Goal: Task Accomplishment & Management: Manage account settings

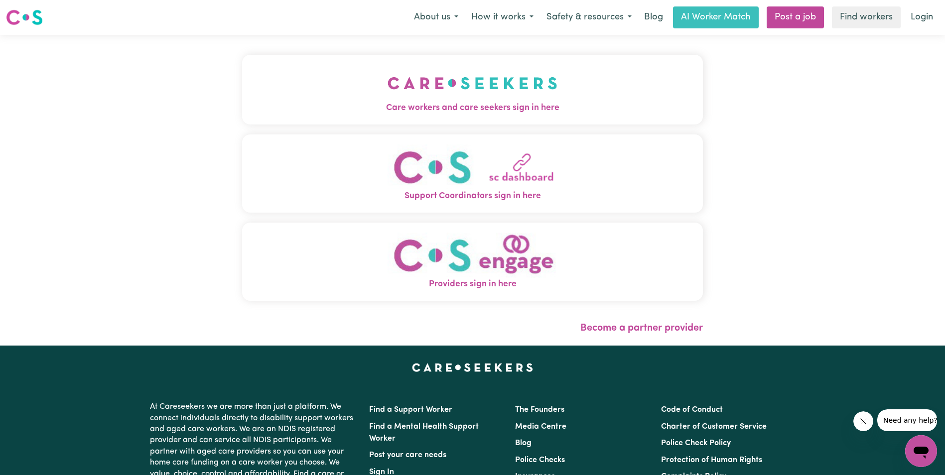
click at [493, 85] on img "Care workers and care seekers sign in here" at bounding box center [473, 83] width 170 height 37
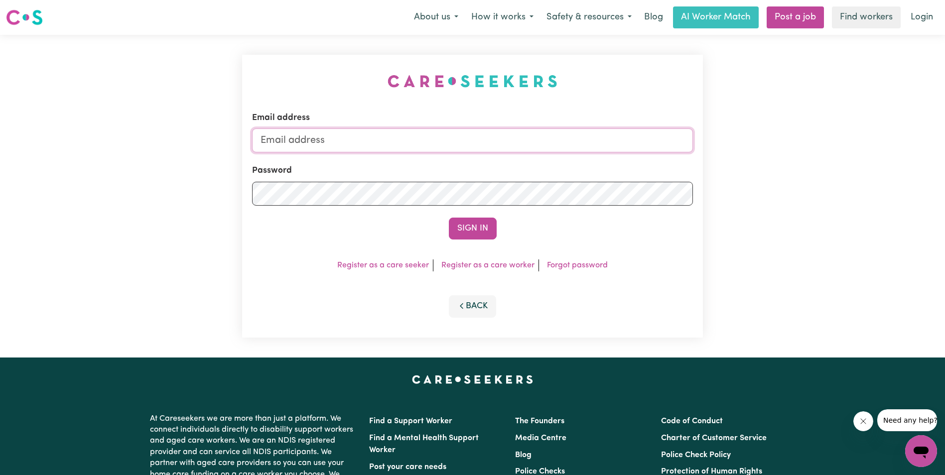
click at [294, 136] on input "Email address" at bounding box center [472, 141] width 441 height 24
type input "[EMAIL_ADDRESS][DOMAIN_NAME]"
click at [473, 232] on button "Sign In" at bounding box center [473, 229] width 48 height 22
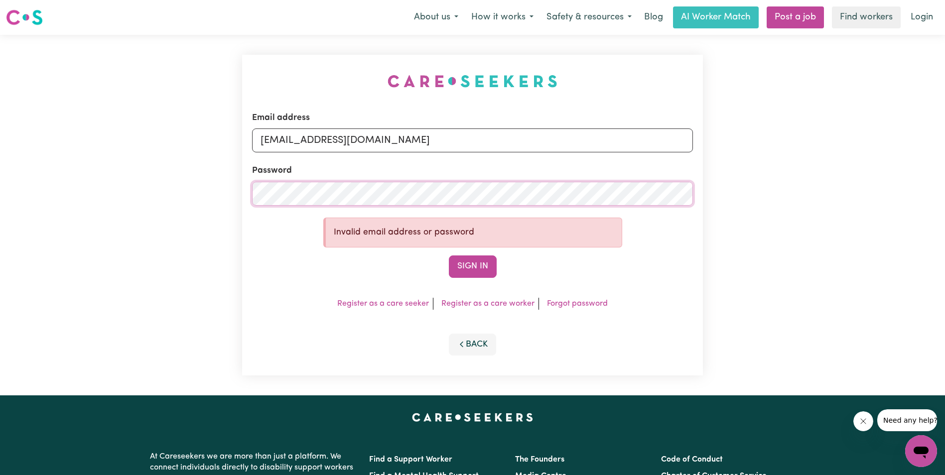
click at [136, 179] on div "Email address josiefonti@hotmail.com Password Invalid email address or password…" at bounding box center [472, 215] width 945 height 361
click at [475, 268] on button "Sign In" at bounding box center [473, 267] width 48 height 22
click at [219, 199] on div "Email address josiefonti@hotmail.com Password Invalid email address or password…" at bounding box center [472, 215] width 945 height 361
click at [462, 268] on button "Sign In" at bounding box center [473, 267] width 48 height 22
click at [562, 301] on link "Forgot password" at bounding box center [577, 304] width 61 height 8
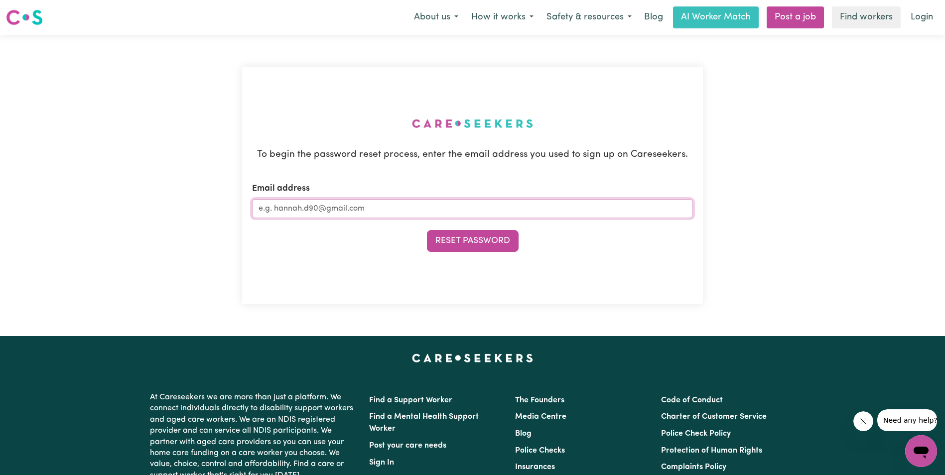
click at [366, 210] on input "Email address" at bounding box center [472, 208] width 441 height 19
type input "[EMAIL_ADDRESS][DOMAIN_NAME]"
click at [472, 234] on button "Reset Password" at bounding box center [473, 241] width 92 height 22
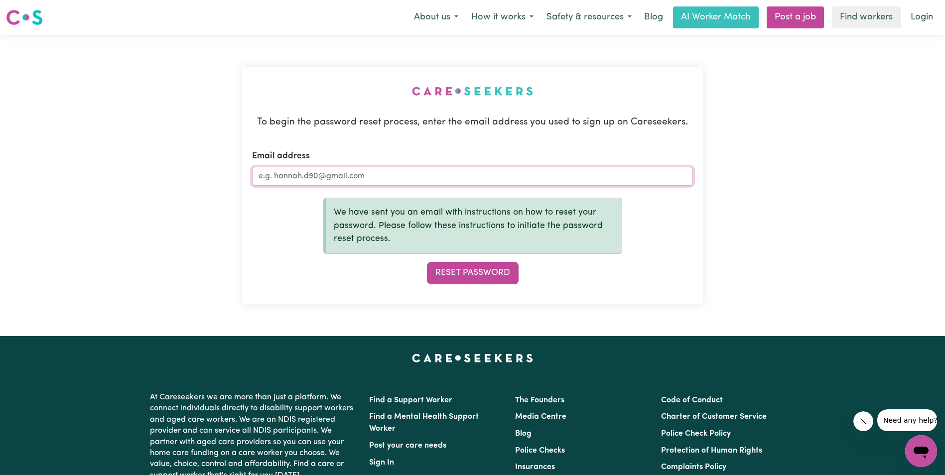
click at [323, 180] on input "Email address" at bounding box center [472, 176] width 441 height 19
click at [484, 276] on button "Reset Password" at bounding box center [473, 273] width 92 height 22
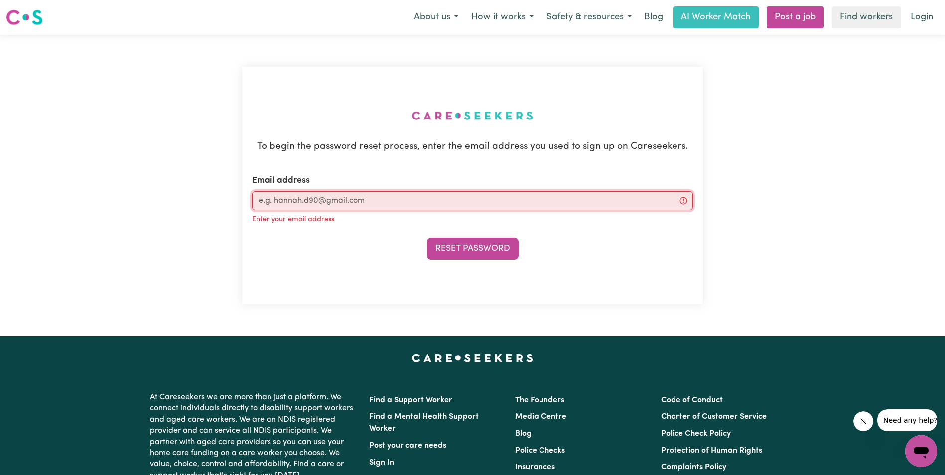
click at [310, 205] on input "Email address" at bounding box center [472, 200] width 441 height 19
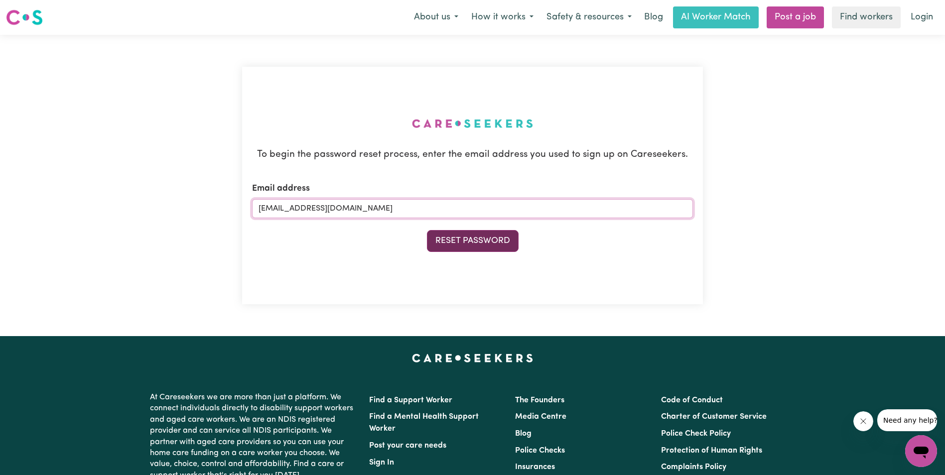
type input "[EMAIL_ADDRESS][DOMAIN_NAME]"
click at [455, 247] on button "Reset Password" at bounding box center [473, 241] width 92 height 22
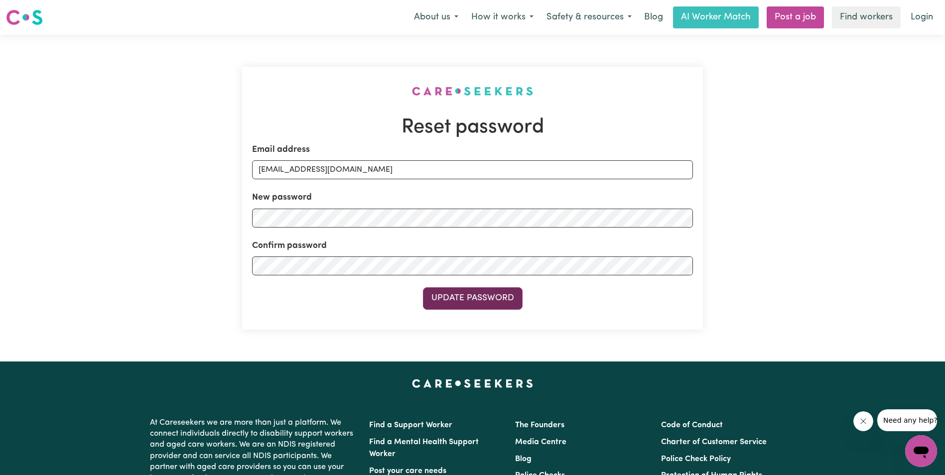
click at [474, 306] on button "Update Password" at bounding box center [473, 298] width 100 height 22
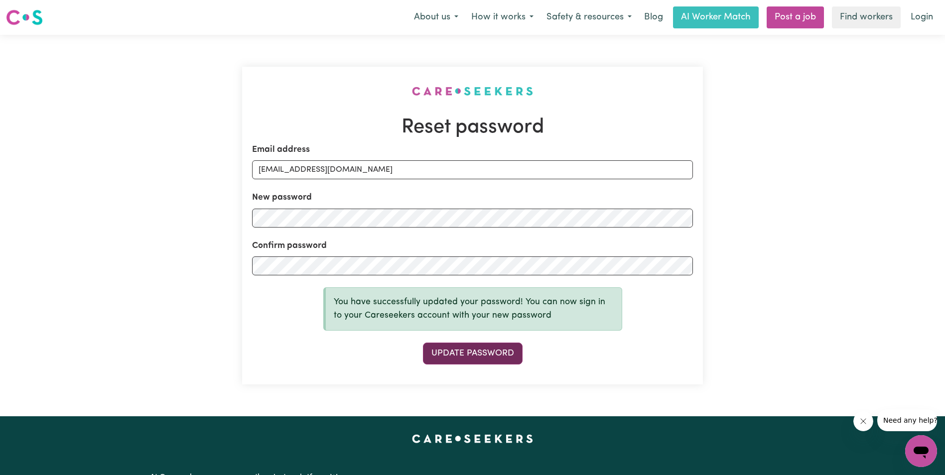
click at [484, 357] on button "Update Password" at bounding box center [473, 354] width 100 height 22
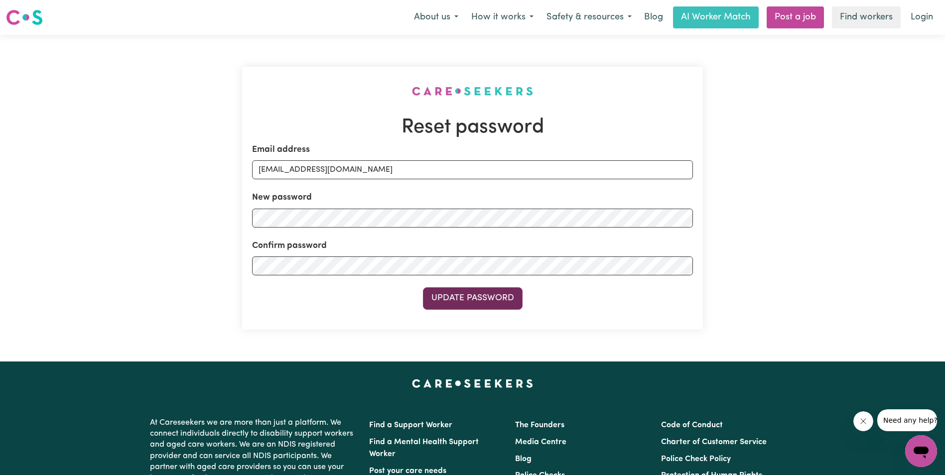
click at [461, 302] on button "Update Password" at bounding box center [473, 298] width 100 height 22
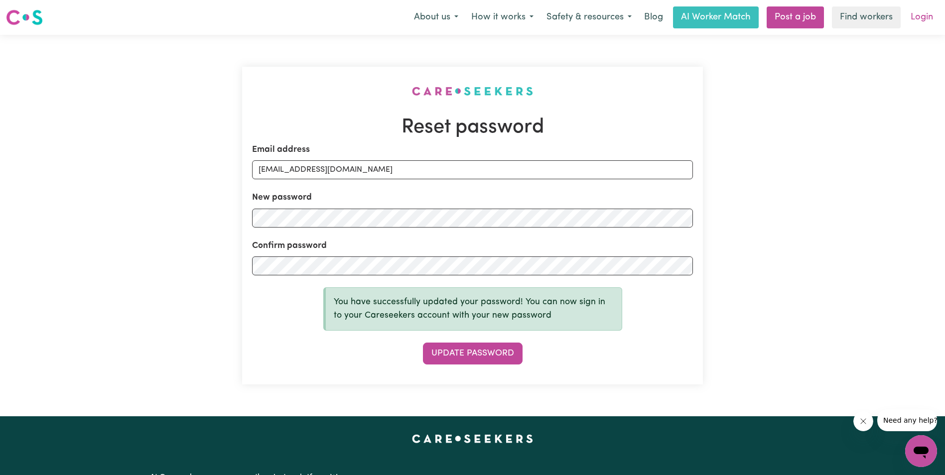
click at [925, 14] on link "Login" at bounding box center [922, 17] width 34 height 22
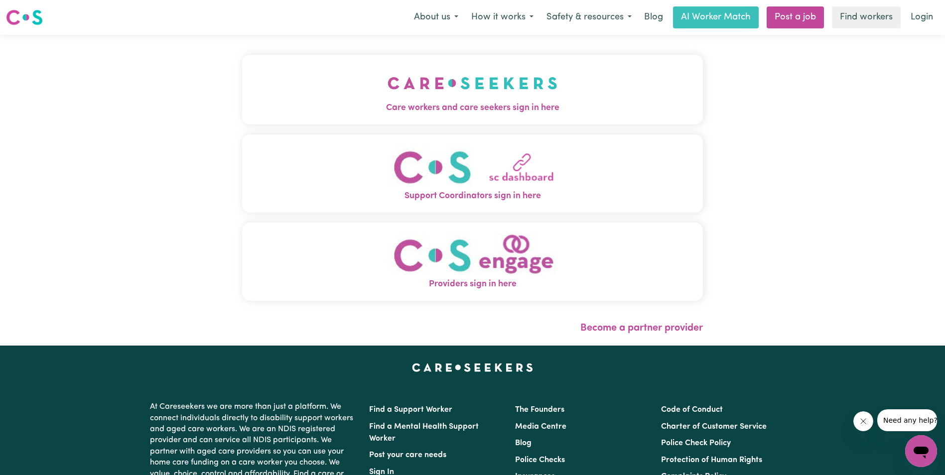
click at [486, 112] on span "Care workers and care seekers sign in here" at bounding box center [472, 108] width 461 height 13
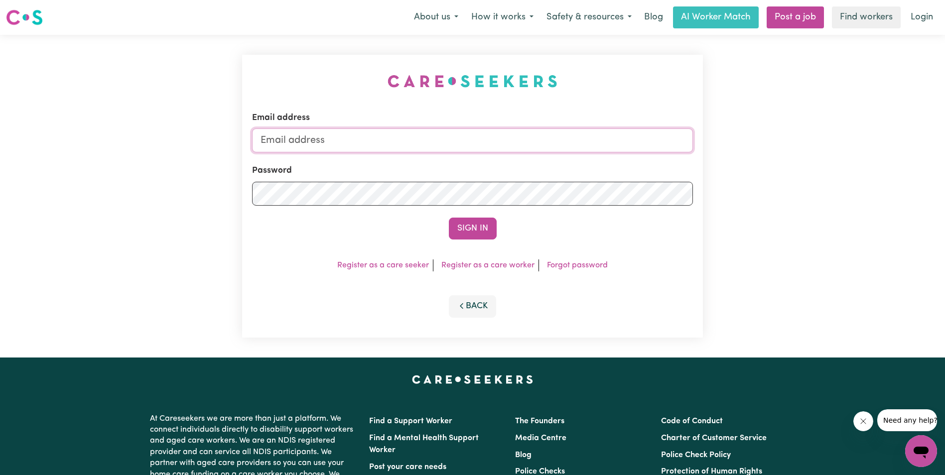
click at [293, 146] on input "Email address" at bounding box center [472, 141] width 441 height 24
type input "[EMAIL_ADDRESS][DOMAIN_NAME]"
click at [468, 229] on button "Sign In" at bounding box center [473, 229] width 48 height 22
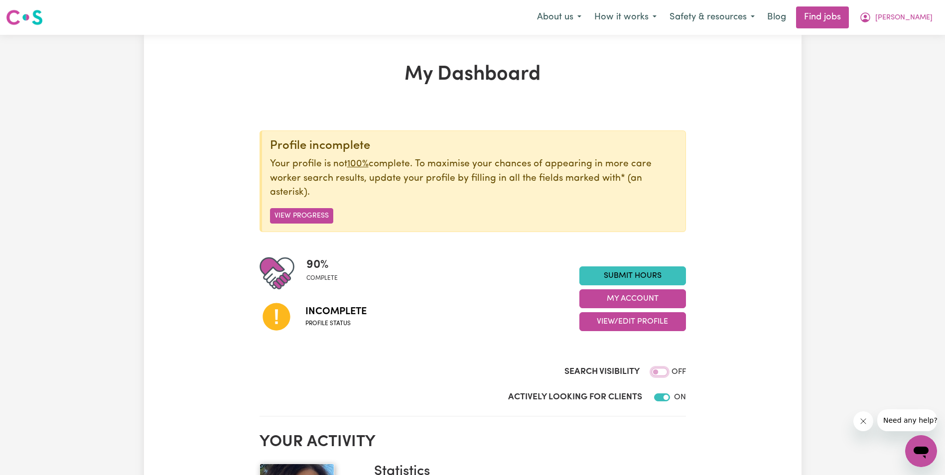
click at [654, 374] on input "Search Visibility" at bounding box center [660, 372] width 16 height 8
checkbox input "true"
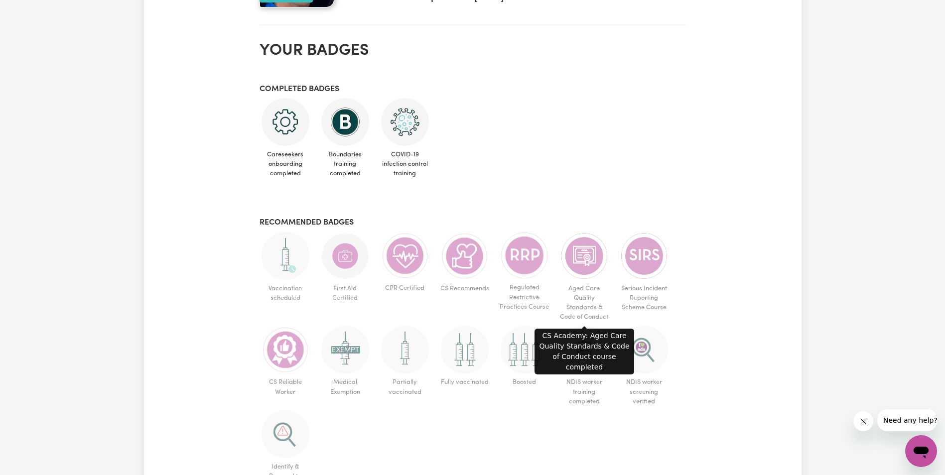
scroll to position [548, 0]
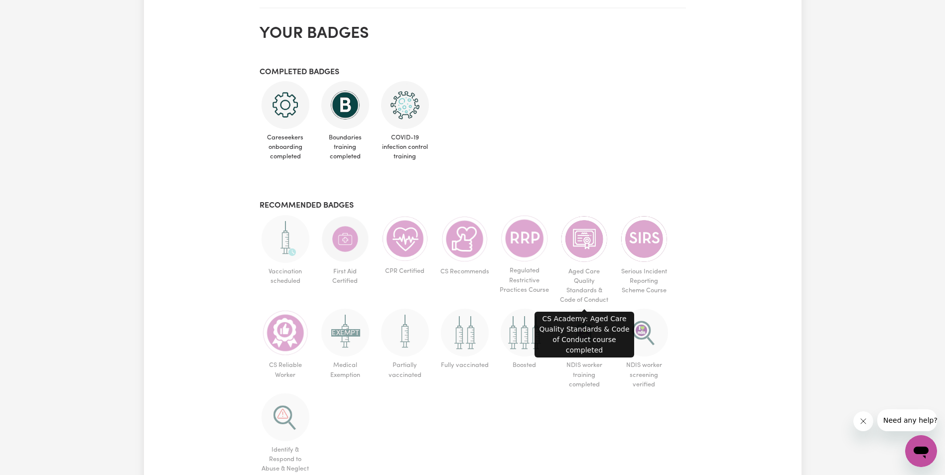
click at [588, 244] on img at bounding box center [584, 239] width 48 height 48
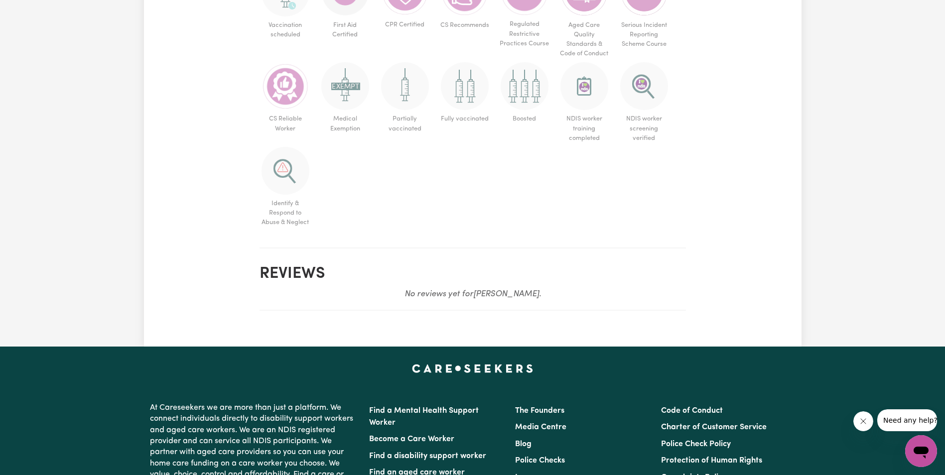
scroll to position [797, 0]
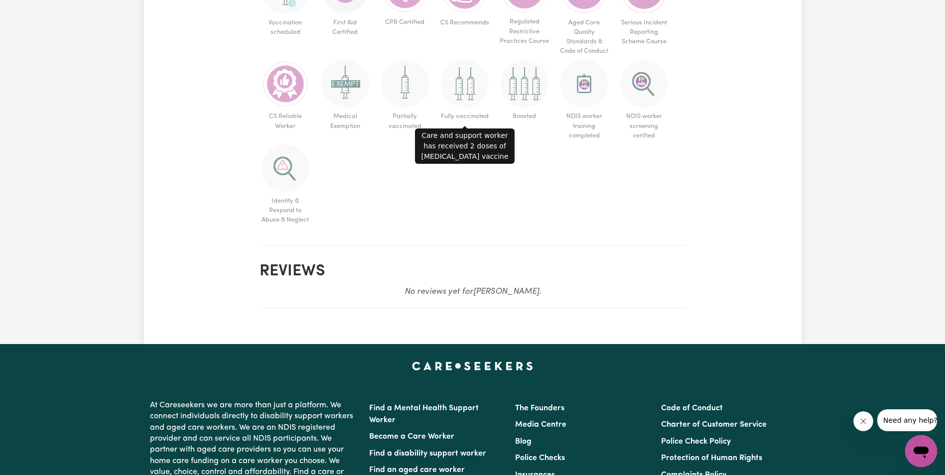
click at [462, 90] on img at bounding box center [465, 84] width 48 height 48
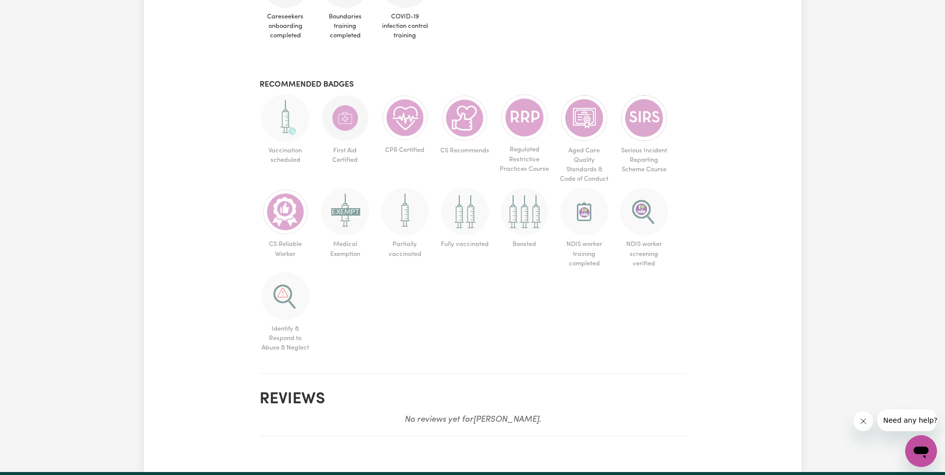
scroll to position [648, 0]
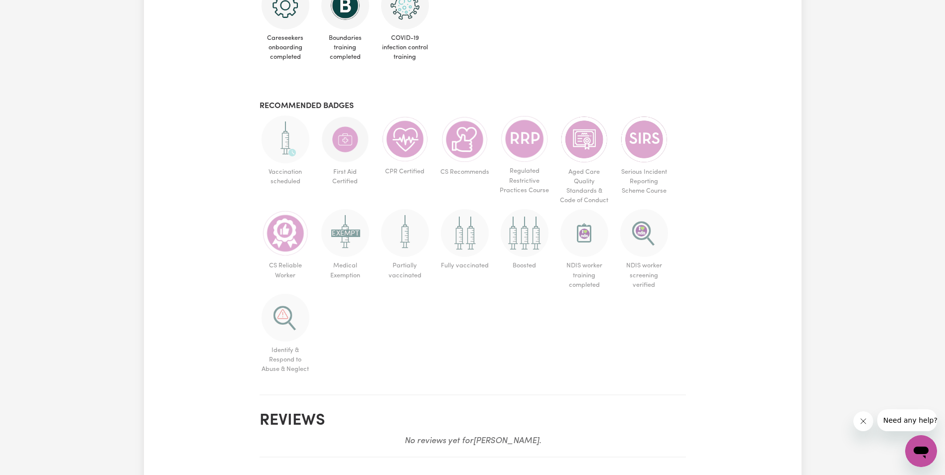
click at [316, 104] on h3 "Recommended badges" at bounding box center [473, 106] width 426 height 9
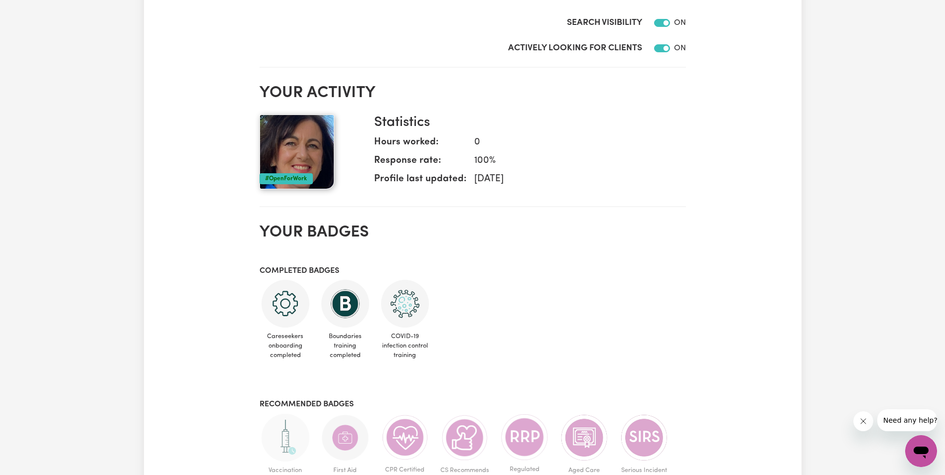
scroll to position [199, 0]
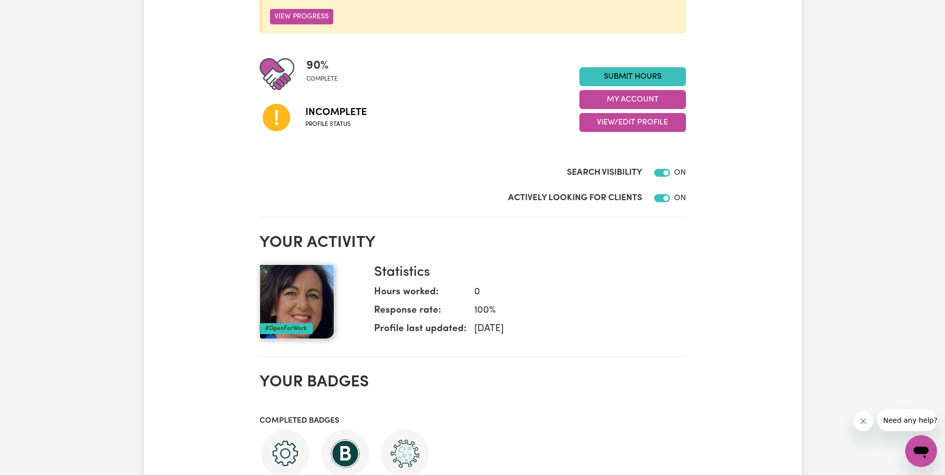
click at [303, 419] on h3 "Completed badges" at bounding box center [473, 420] width 426 height 9
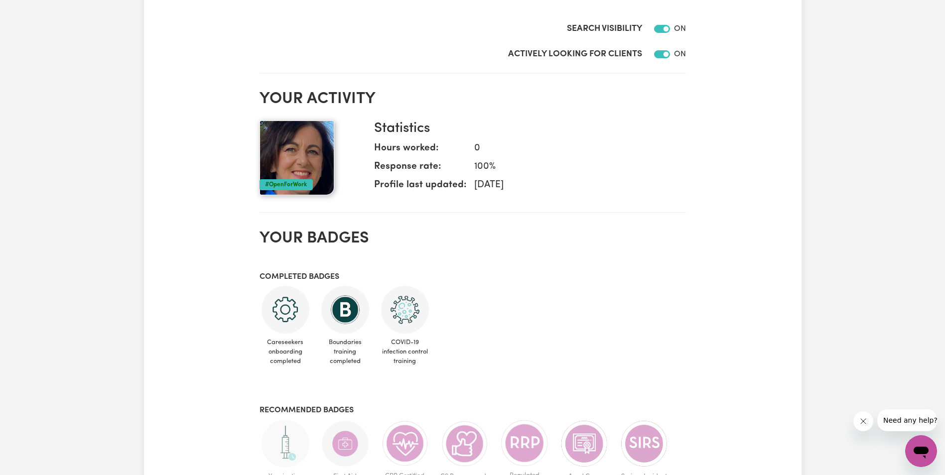
scroll to position [349, 0]
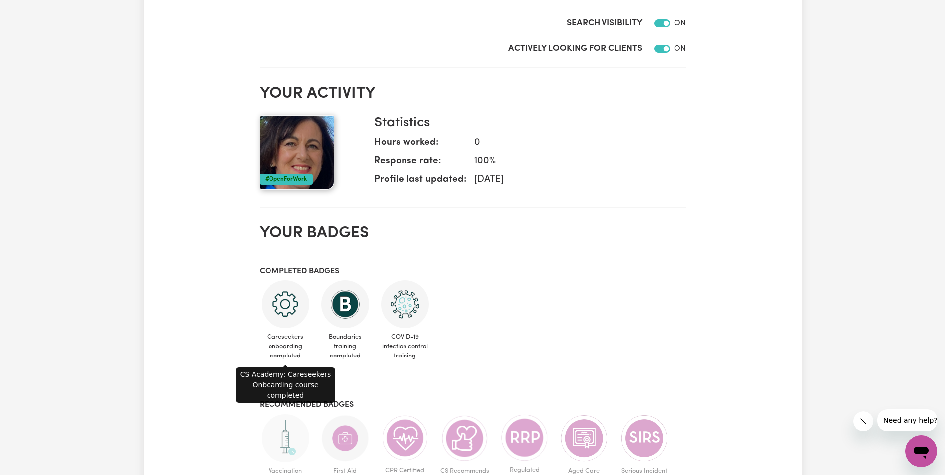
click at [282, 311] on img at bounding box center [286, 304] width 48 height 48
click at [329, 269] on h3 "Completed badges" at bounding box center [473, 271] width 426 height 9
click at [326, 235] on h2 "Your badges" at bounding box center [473, 233] width 426 height 19
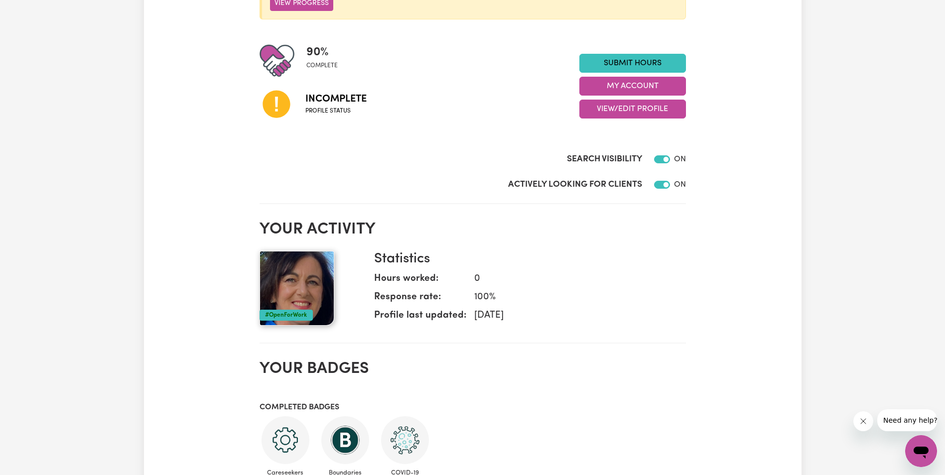
scroll to position [199, 0]
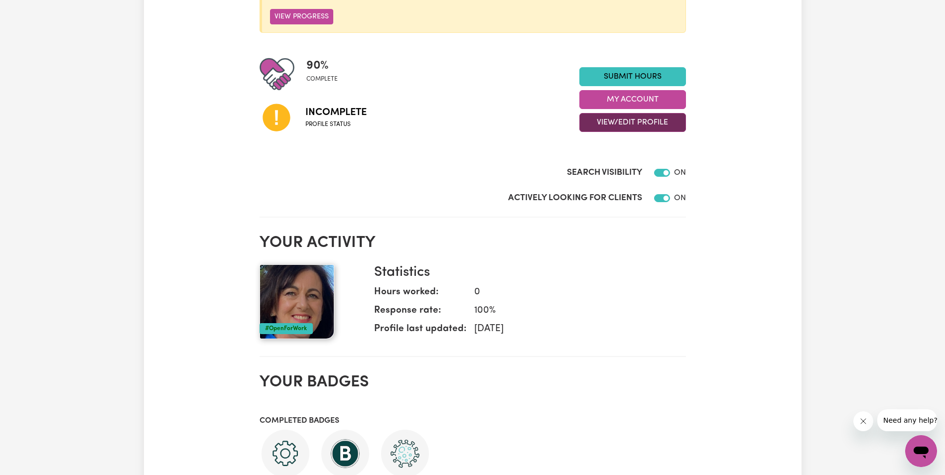
click at [643, 124] on button "View/Edit Profile" at bounding box center [632, 122] width 107 height 19
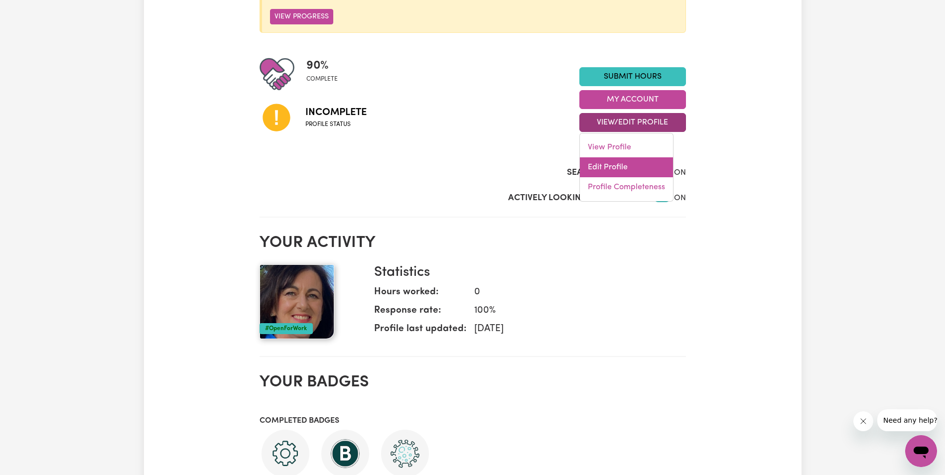
click at [616, 168] on link "Edit Profile" at bounding box center [626, 167] width 93 height 20
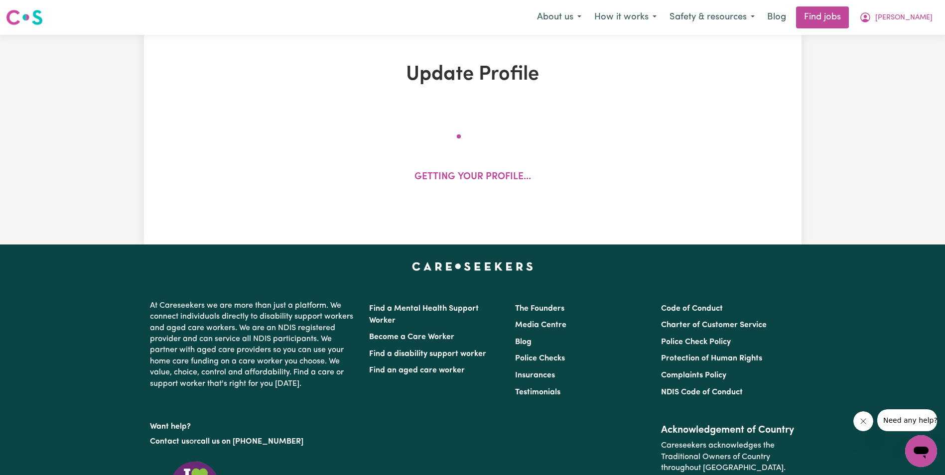
select select "[DEMOGRAPHIC_DATA]"
select select "[DEMOGRAPHIC_DATA] Citizen"
select select "Studying a healthcare related degree or qualification"
select select "40"
select select "50"
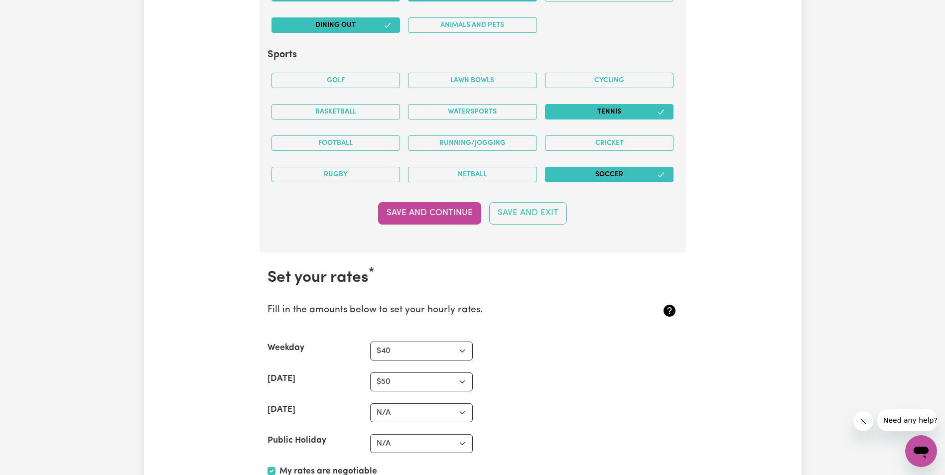
scroll to position [2142, 0]
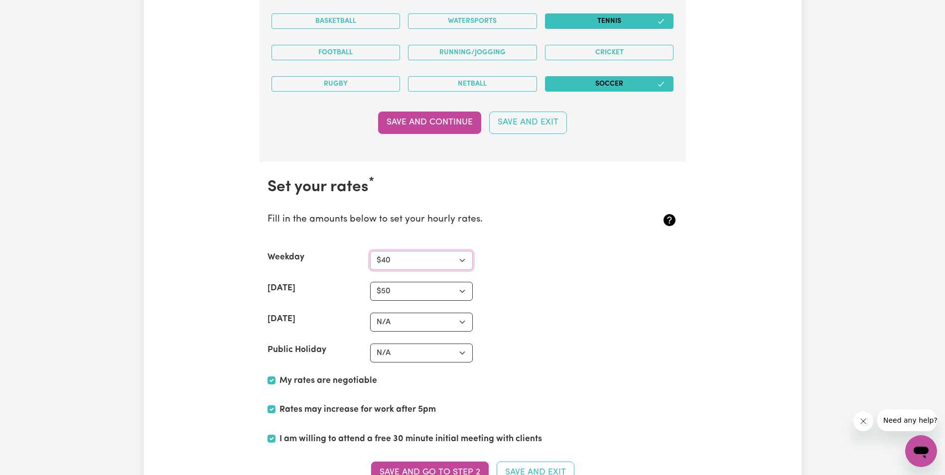
click at [462, 260] on select "N/A $37 $38 $39 $40 $41 $42 $43 $44 $45 $46 $47 $48 $49 $50 $51 $52 $53 $54 $55…" at bounding box center [421, 260] width 103 height 19
select select "50"
click at [370, 251] on select "N/A $37 $38 $39 $40 $41 $42 $43 $44 $45 $46 $47 $48 $49 $50 $51 $52 $53 $54 $55…" at bounding box center [421, 260] width 103 height 19
click at [463, 291] on select "N/A $37 $38 $39 $40 $41 $42 $43 $44 $45 $46 $47 $48 $49 $50 $51 $52 $53 $54 $55…" at bounding box center [421, 291] width 103 height 19
select select "55"
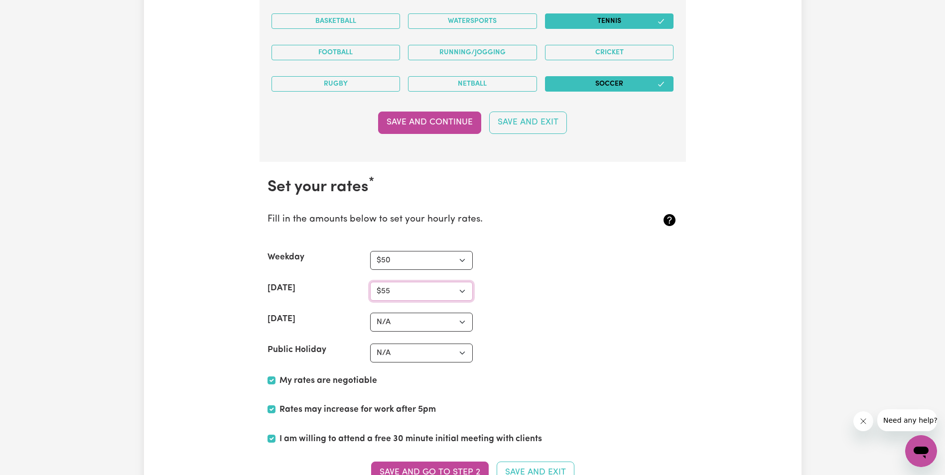
click at [370, 282] on select "N/A $37 $38 $39 $40 $41 $42 $43 $44 $45 $46 $47 $48 $49 $50 $51 $52 $53 $54 $55…" at bounding box center [421, 291] width 103 height 19
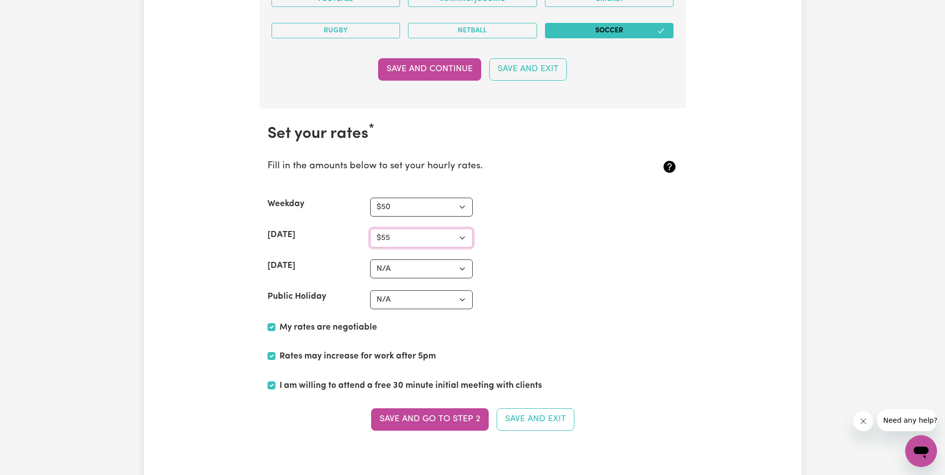
scroll to position [2341, 0]
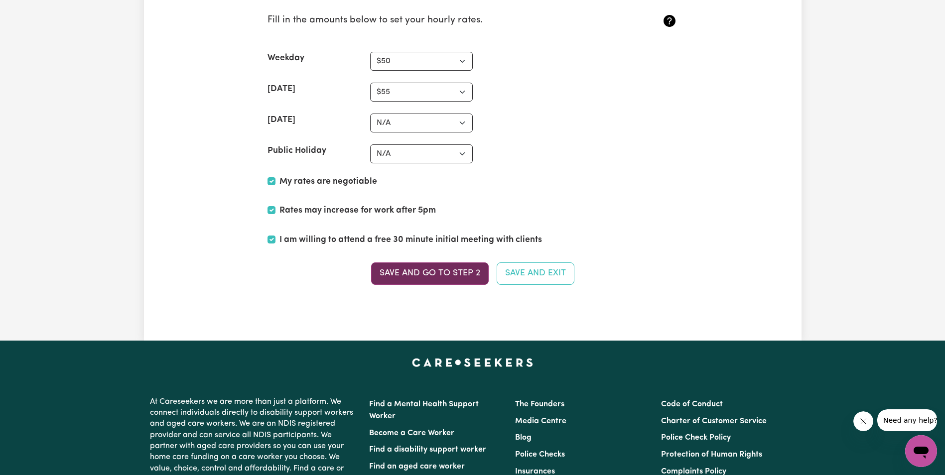
click at [433, 269] on button "Save and go to Step 2" at bounding box center [430, 274] width 118 height 22
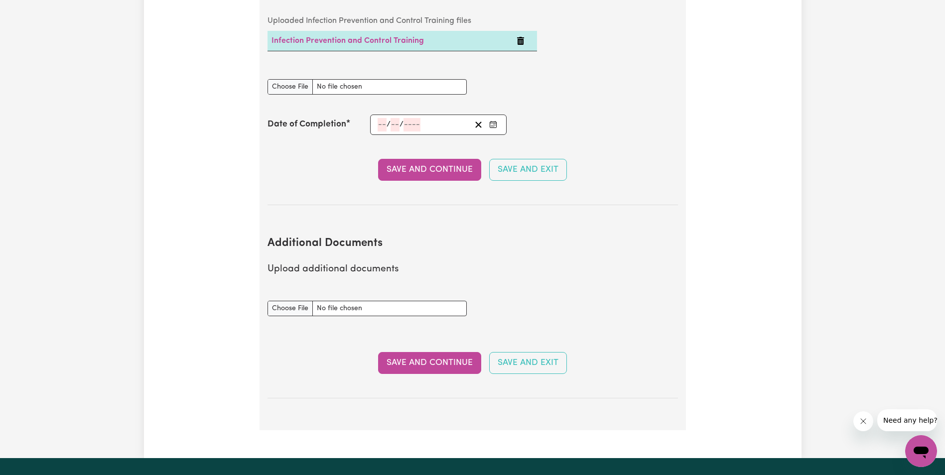
scroll to position [1544, 0]
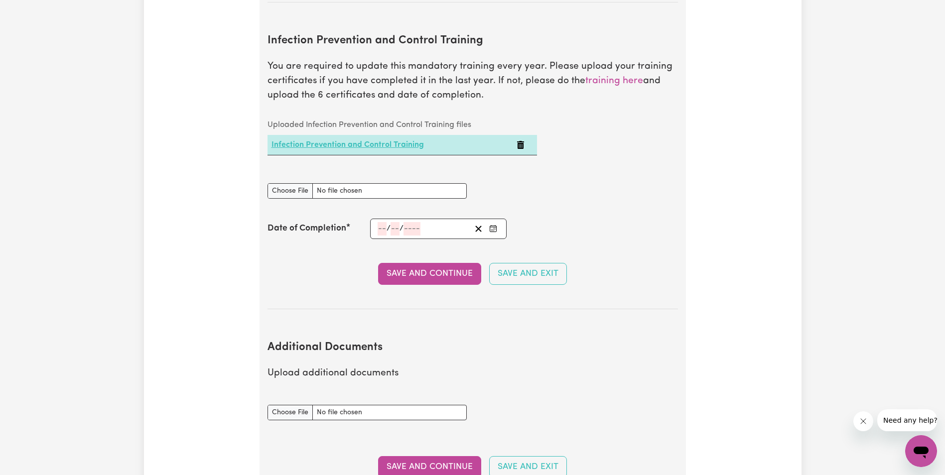
click at [324, 141] on link "Infection Prevention and Control Training" at bounding box center [347, 145] width 152 height 8
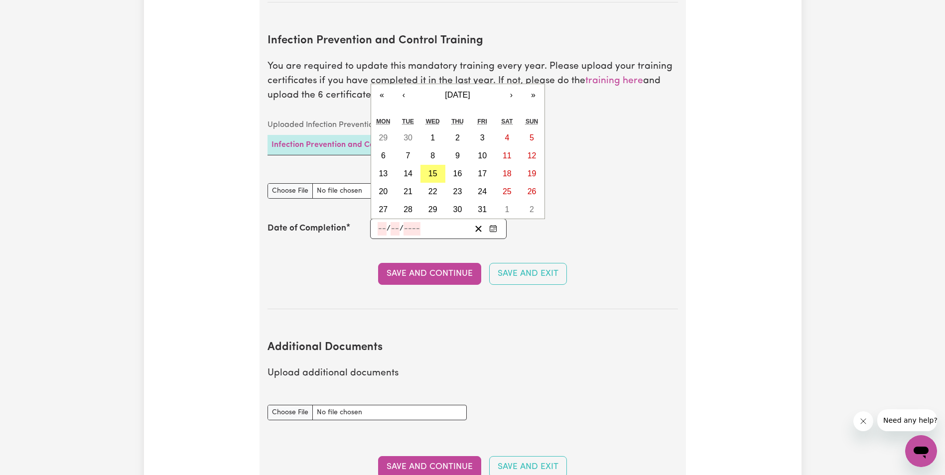
click at [383, 222] on input "number" at bounding box center [382, 228] width 9 height 13
type input "29"
type input "09"
type input "0002-09-29"
type input "9"
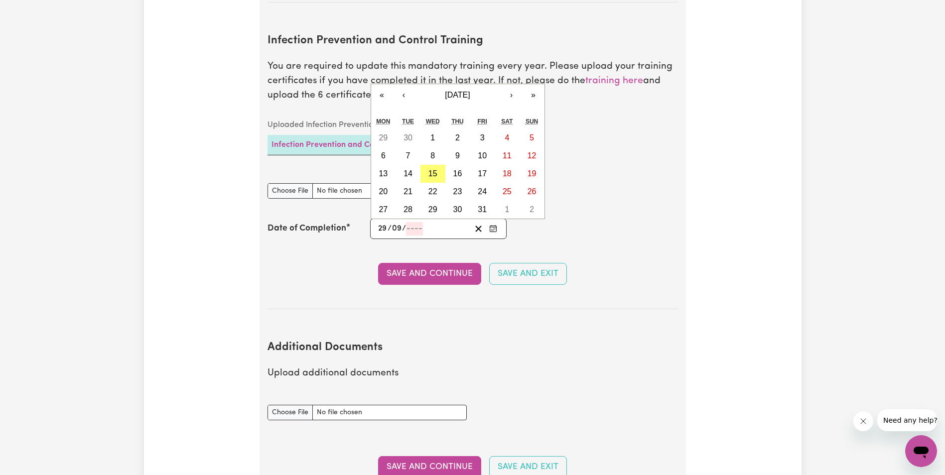
type input "2"
type input "0020-09-29"
type input "20"
type input "0202-09-29"
type input "202"
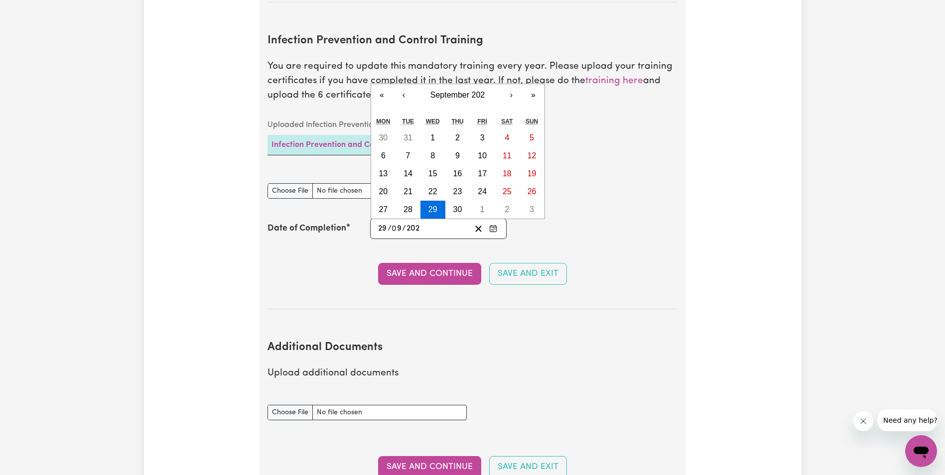
type input "[DATE]"
type input "2025"
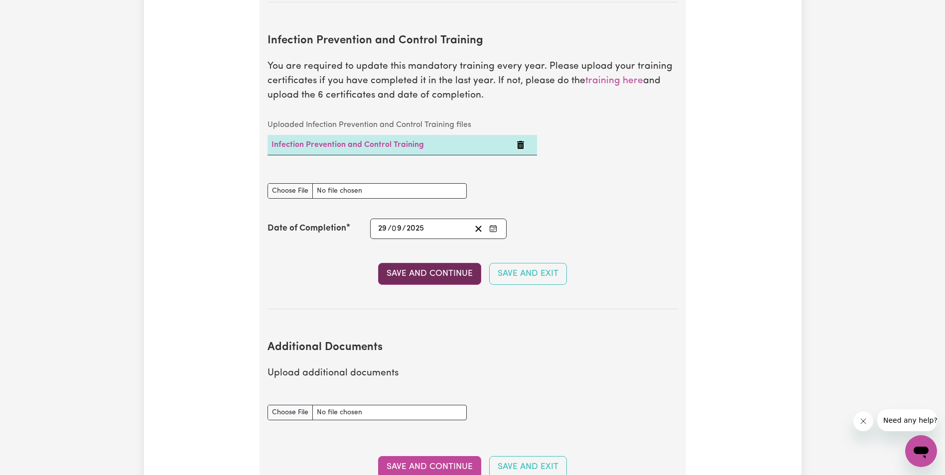
click at [452, 263] on button "Save and Continue" at bounding box center [429, 274] width 103 height 22
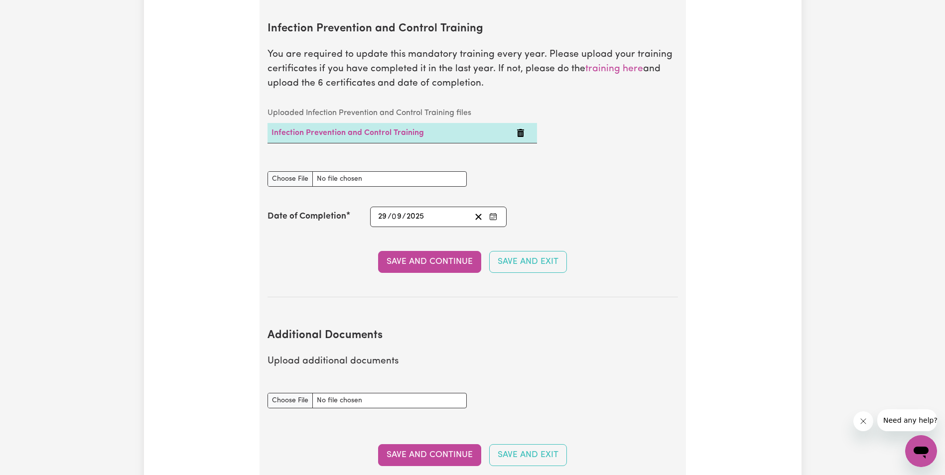
scroll to position [1755, 0]
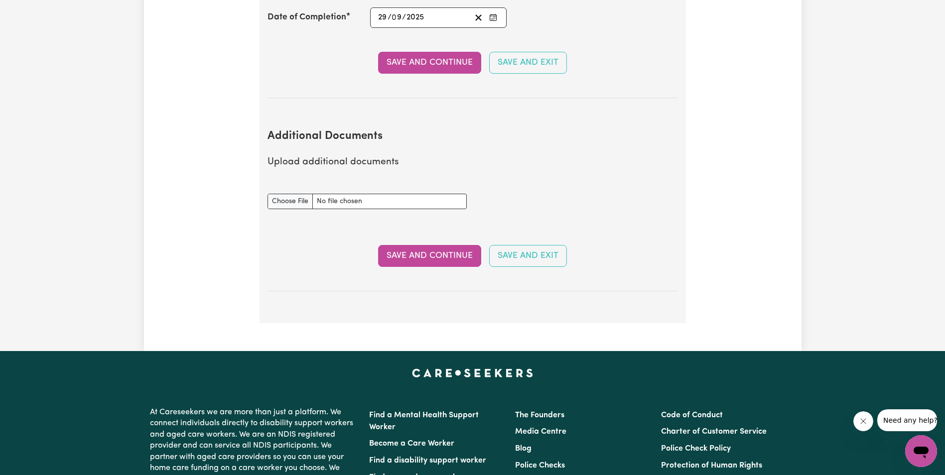
click at [433, 245] on button "Save and Continue" at bounding box center [429, 256] width 103 height 22
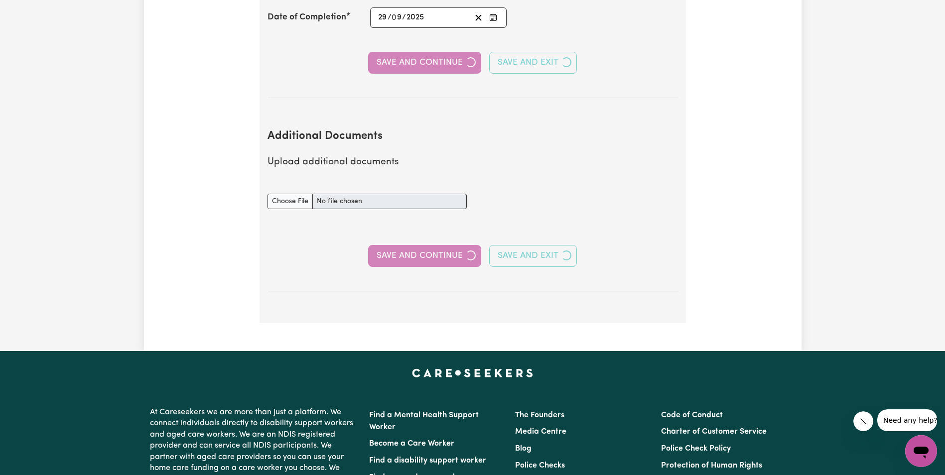
select select "Certificate III (Individual Support)"
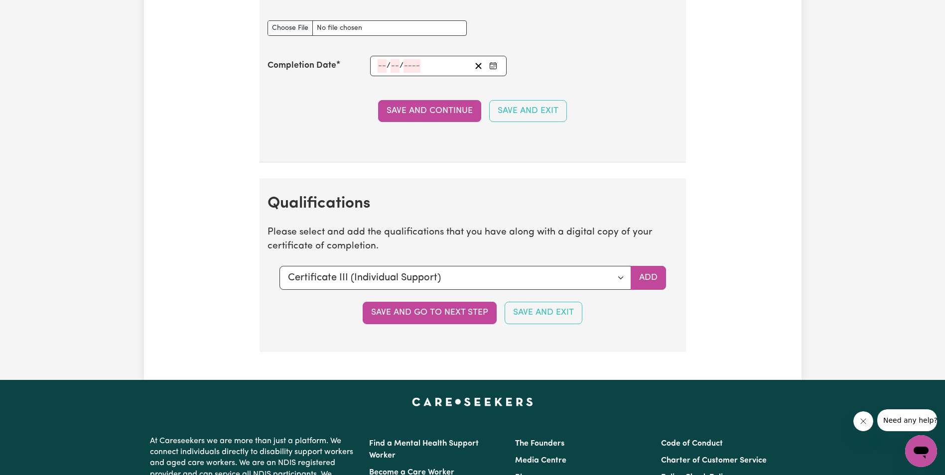
scroll to position [2192, 0]
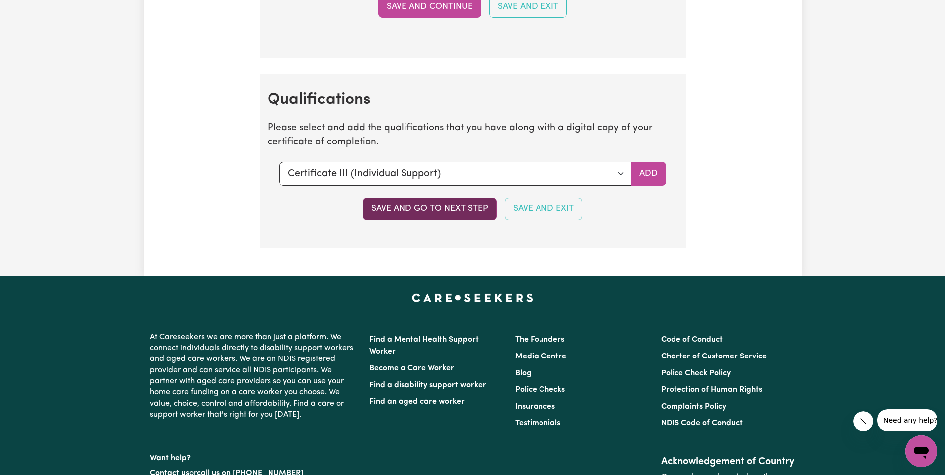
click at [447, 212] on button "Save and go to next step" at bounding box center [430, 209] width 134 height 22
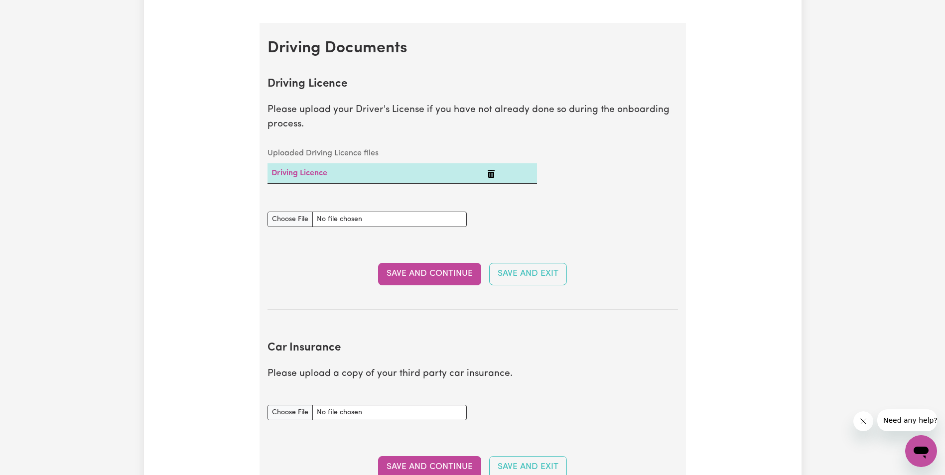
scroll to position [398, 0]
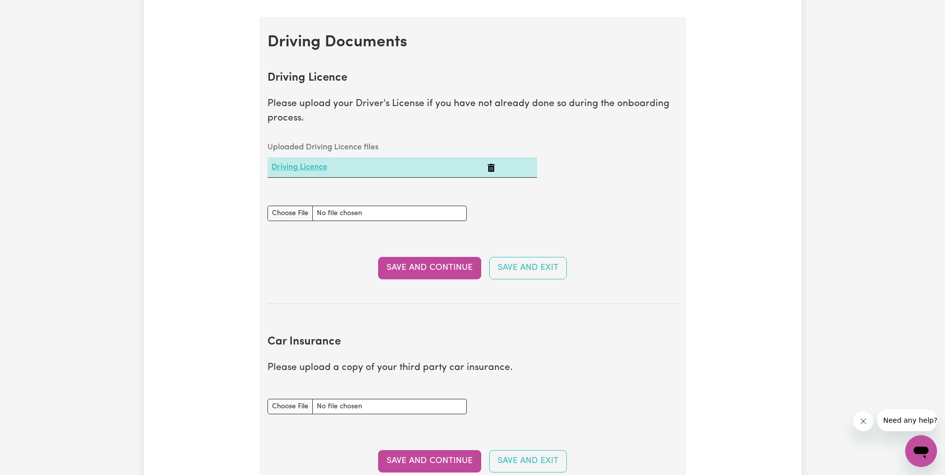
click at [290, 167] on link "Driving Licence" at bounding box center [299, 167] width 56 height 8
click at [623, 242] on section "Driving Licence Please upload your Driver's License if you have not already don…" at bounding box center [472, 180] width 410 height 248
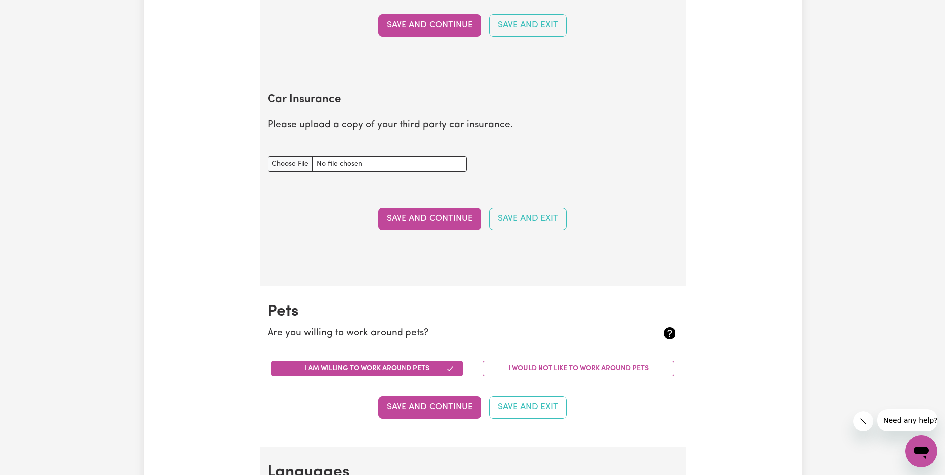
scroll to position [548, 0]
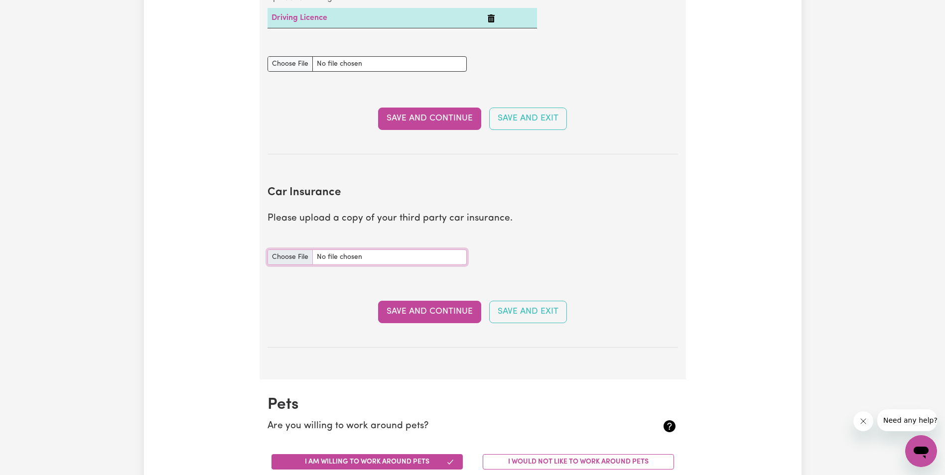
click at [301, 258] on input "Car Insurance document" at bounding box center [366, 257] width 199 height 15
type input "C:\fakepath\GIO Car Certificate of Insurance MPG045394268.pdf"
click at [360, 256] on input "Car Insurance document" at bounding box center [366, 257] width 199 height 15
click at [290, 259] on input "Car Insurance document" at bounding box center [366, 257] width 199 height 15
type input "C:\fakepath\GIO Car Certificate of Insurance MPG045394268.pdf"
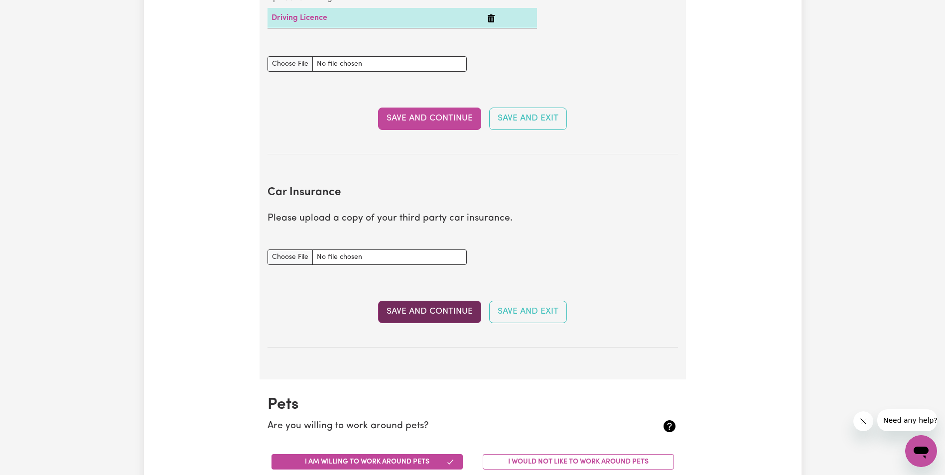
click at [461, 313] on button "Save and Continue" at bounding box center [429, 312] width 103 height 22
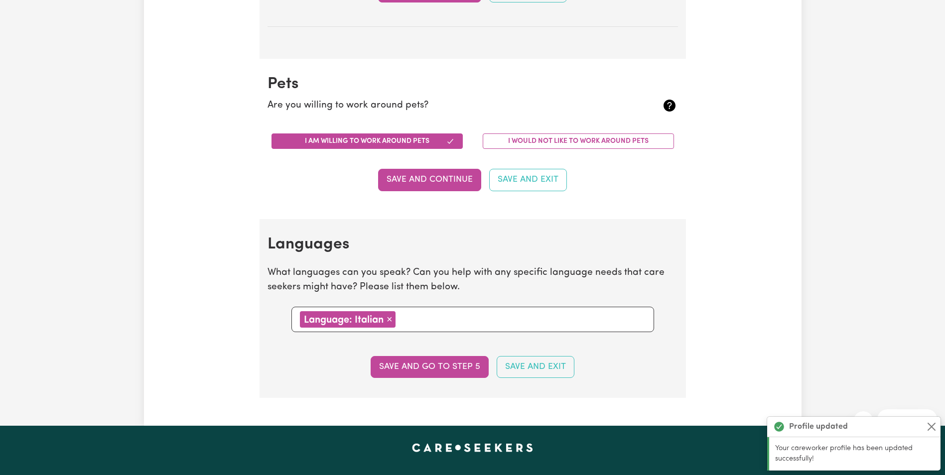
scroll to position [928, 0]
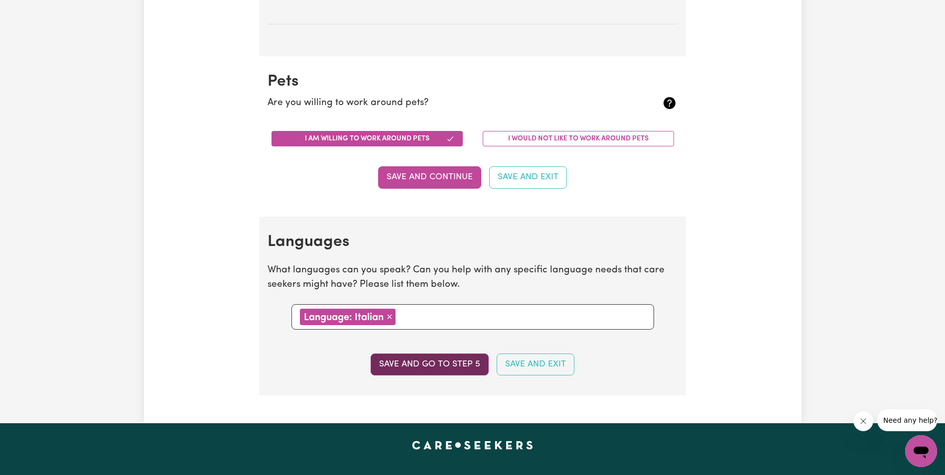
click at [421, 364] on button "Save and go to step 5" at bounding box center [430, 365] width 118 height 22
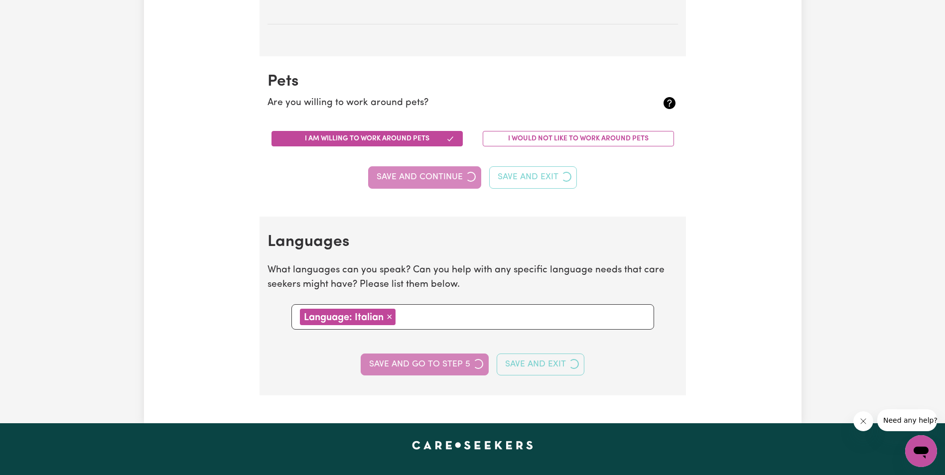
select select "I am providing services by being employed by an organisation"
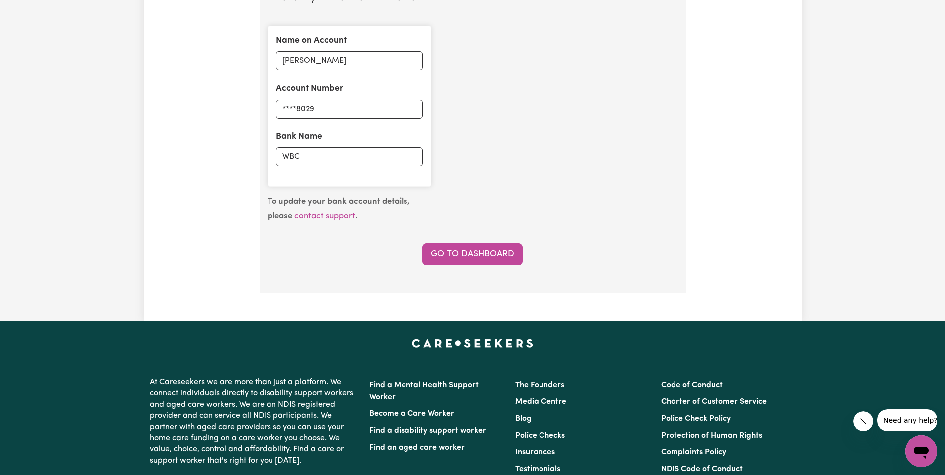
scroll to position [747, 0]
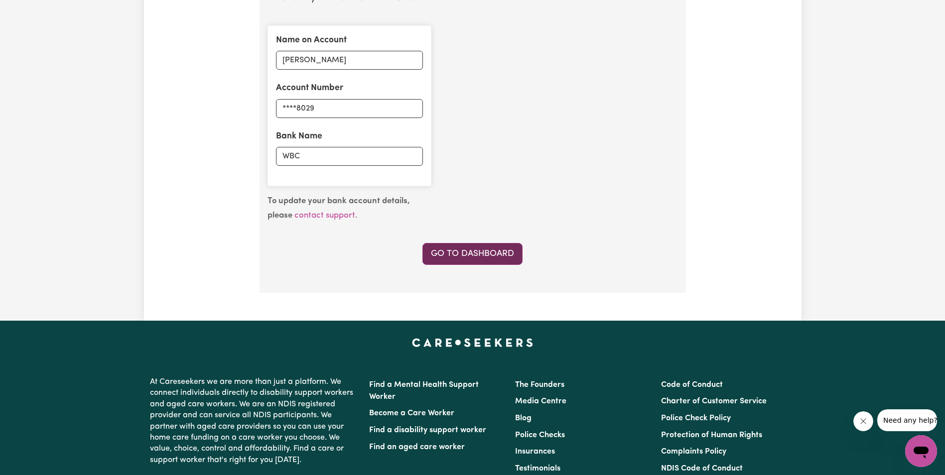
click at [479, 256] on link "Go to Dashboard" at bounding box center [472, 254] width 100 height 22
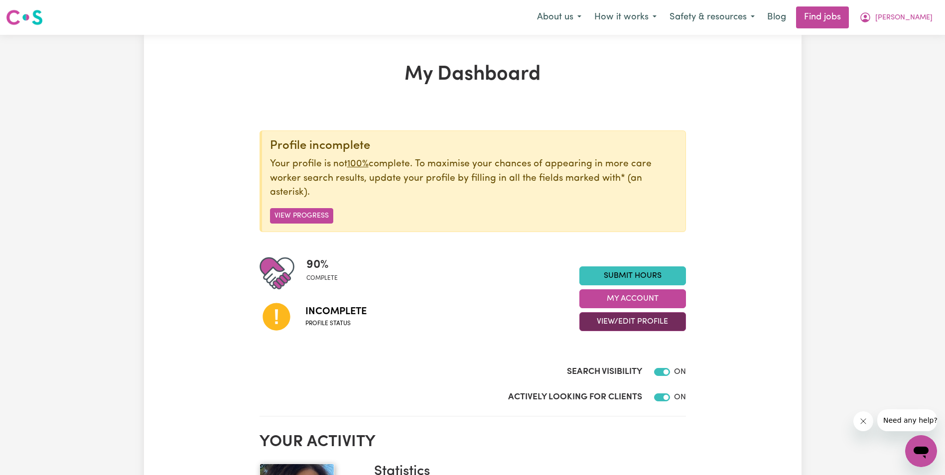
click at [634, 325] on button "View/Edit Profile" at bounding box center [632, 321] width 107 height 19
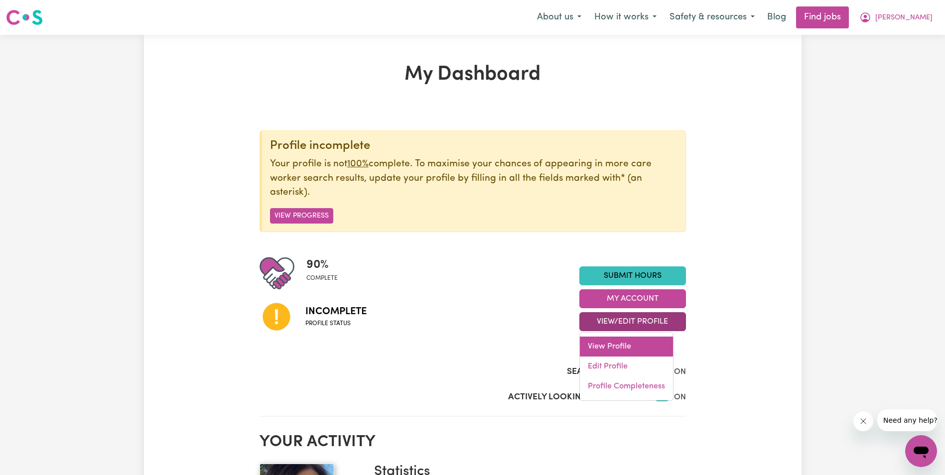
click at [616, 348] on link "View Profile" at bounding box center [626, 347] width 93 height 20
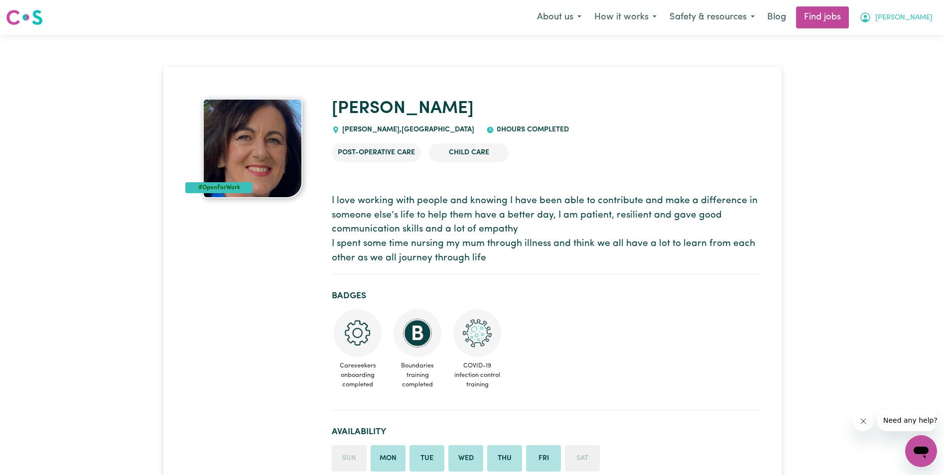
click at [910, 19] on span "[PERSON_NAME]" at bounding box center [903, 17] width 57 height 11
click at [893, 38] on link "My Account" at bounding box center [899, 38] width 79 height 19
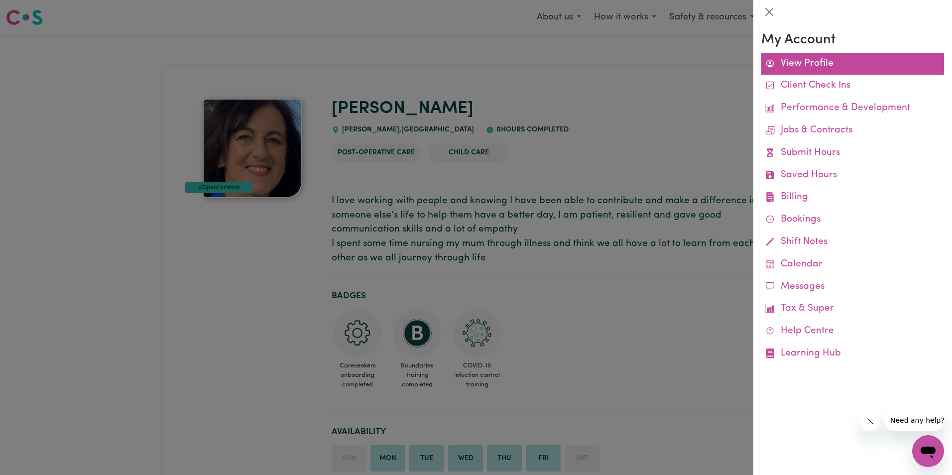
click at [815, 64] on link "View Profile" at bounding box center [853, 64] width 183 height 22
click at [819, 63] on link "View Profile" at bounding box center [853, 64] width 183 height 22
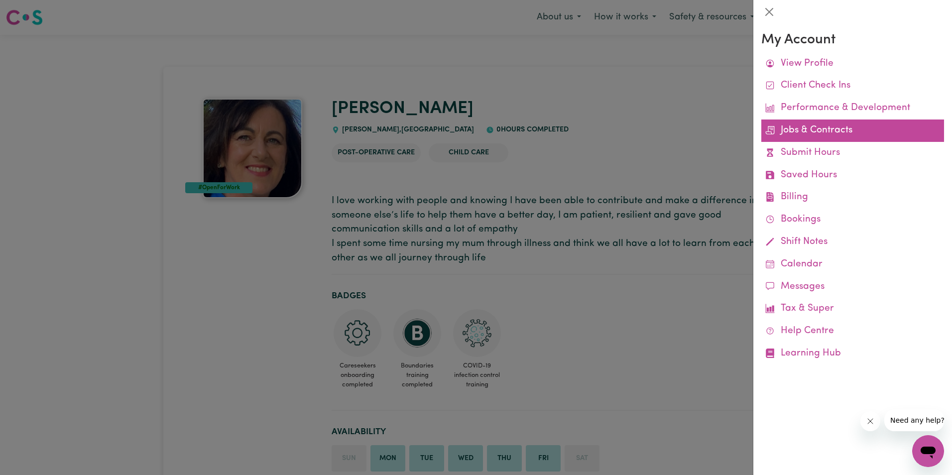
click at [829, 131] on link "Jobs & Contracts" at bounding box center [853, 131] width 183 height 22
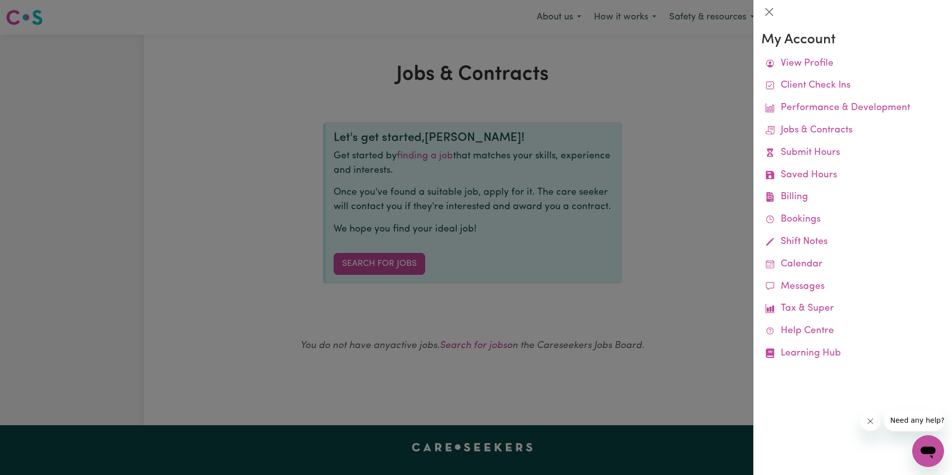
drag, startPoint x: 390, startPoint y: 261, endPoint x: 396, endPoint y: 259, distance: 6.3
click at [392, 261] on div at bounding box center [476, 237] width 952 height 475
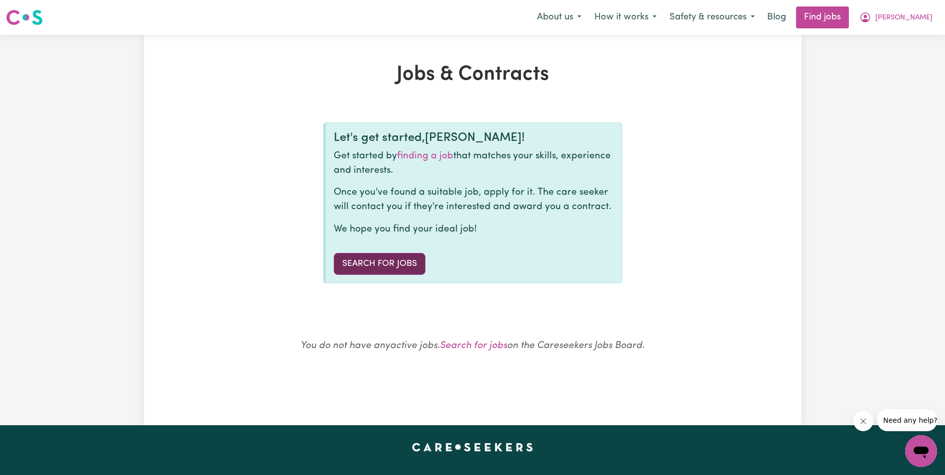
click at [393, 265] on link "Search for Jobs" at bounding box center [380, 264] width 92 height 22
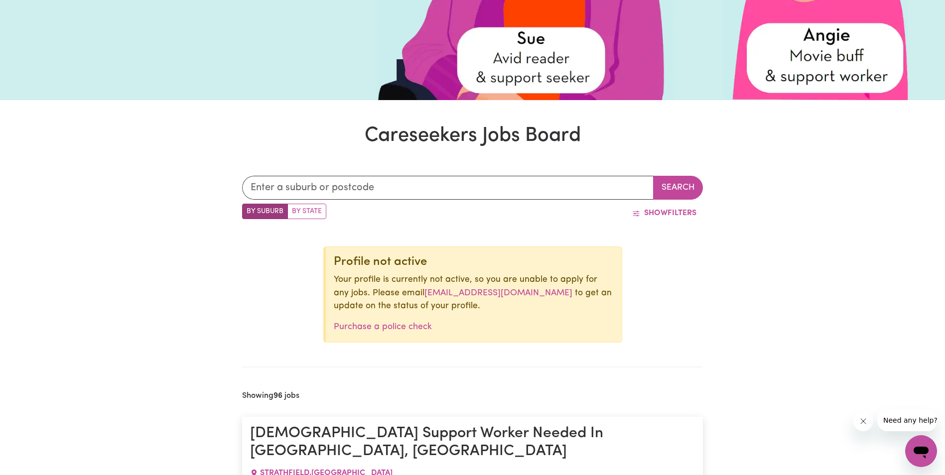
scroll to position [239, 0]
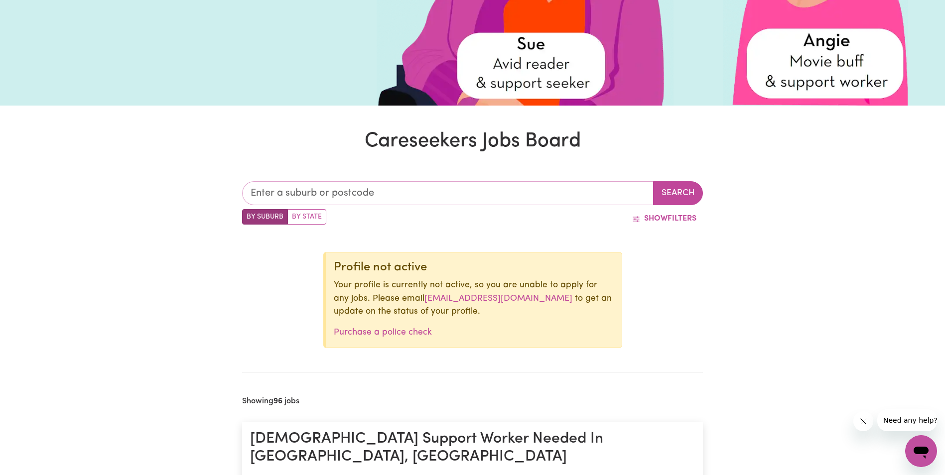
click at [295, 194] on input "text" at bounding box center [447, 193] width 411 height 24
type input "hor"
type input "horDERN VALE, [GEOGRAPHIC_DATA], 3238"
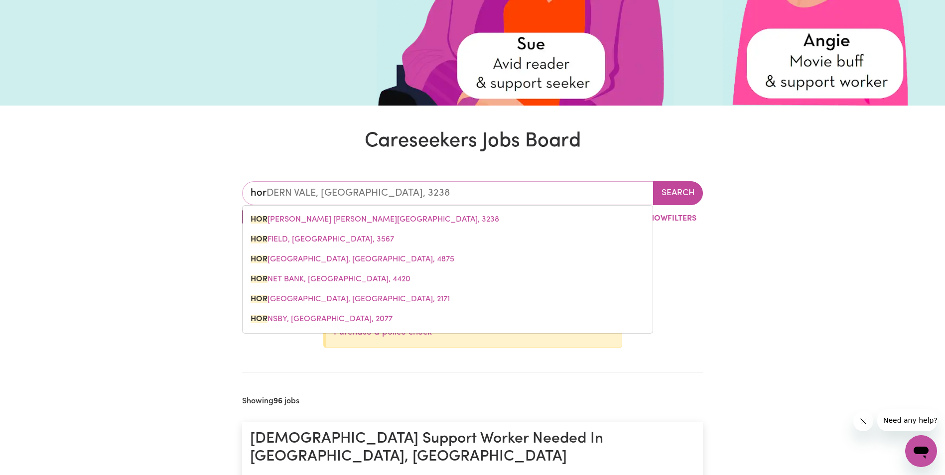
type input "horn"
type input "[GEOGRAPHIC_DATA], [GEOGRAPHIC_DATA], 4875"
type input "horns"
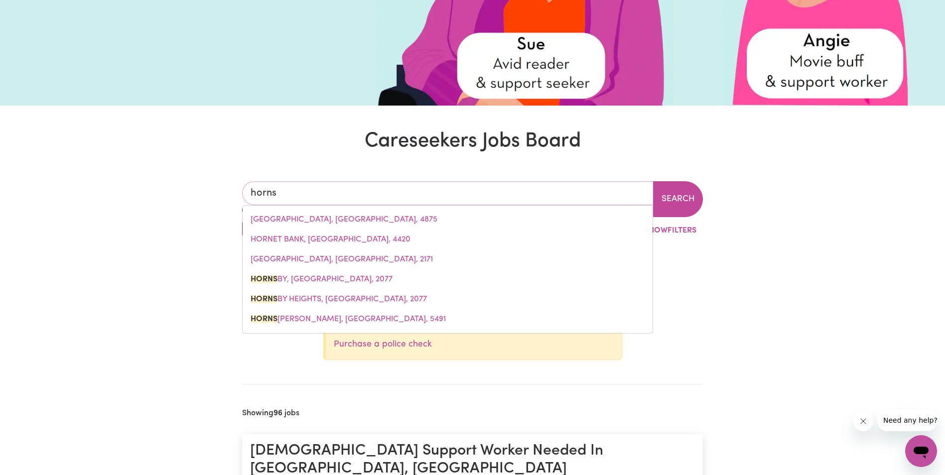
type input "[GEOGRAPHIC_DATA], [GEOGRAPHIC_DATA], 2077"
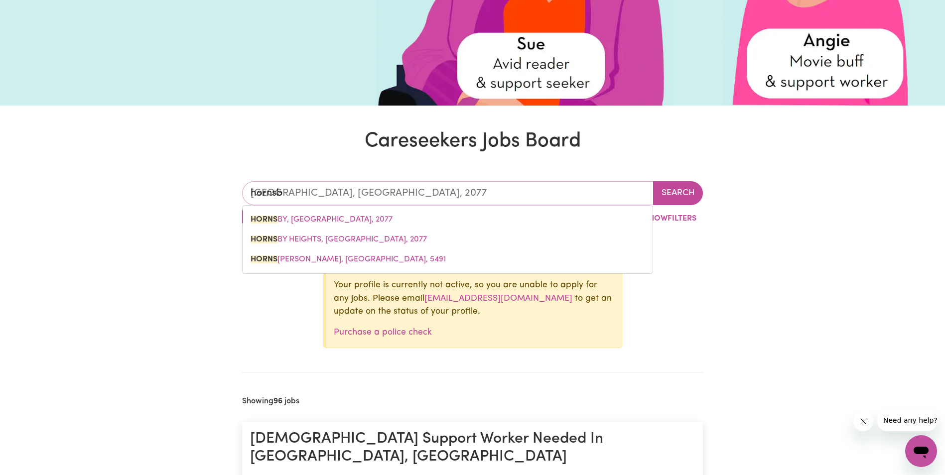
type input "[PERSON_NAME]"
type input "[GEOGRAPHIC_DATA], [GEOGRAPHIC_DATA], 2077"
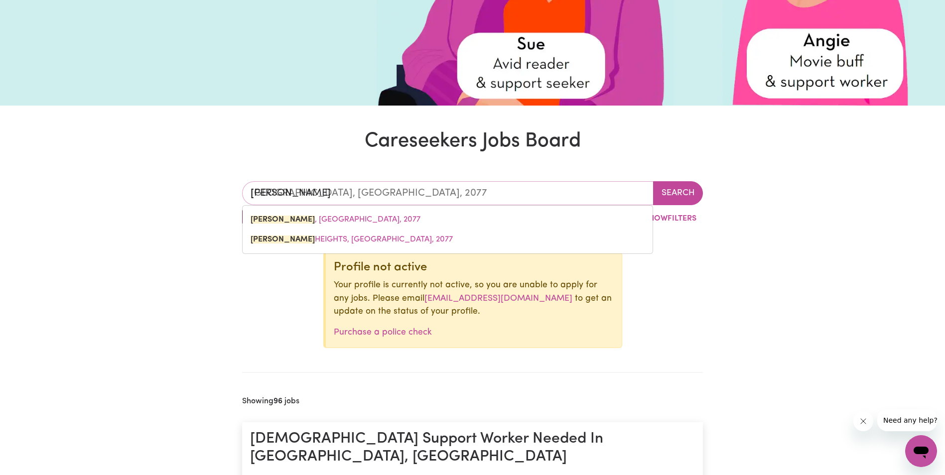
click at [300, 223] on span "[GEOGRAPHIC_DATA] , [GEOGRAPHIC_DATA], 2077" at bounding box center [336, 220] width 170 height 8
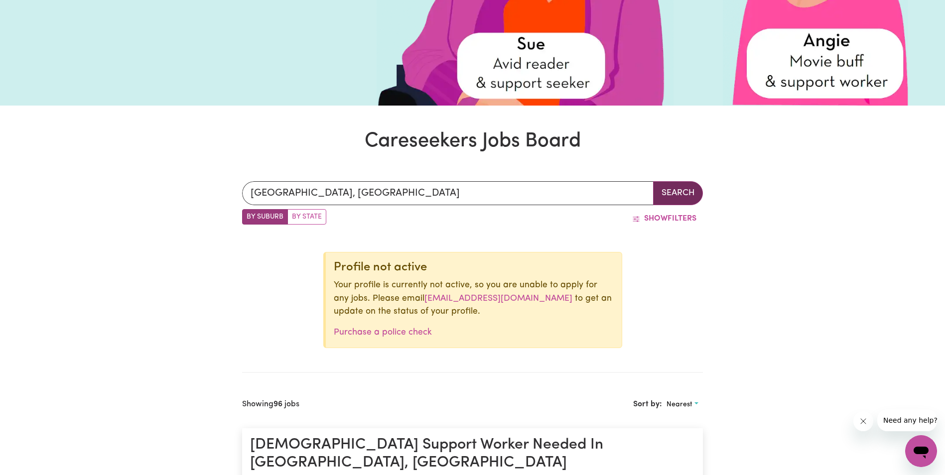
click at [678, 200] on button "Search" at bounding box center [678, 193] width 50 height 24
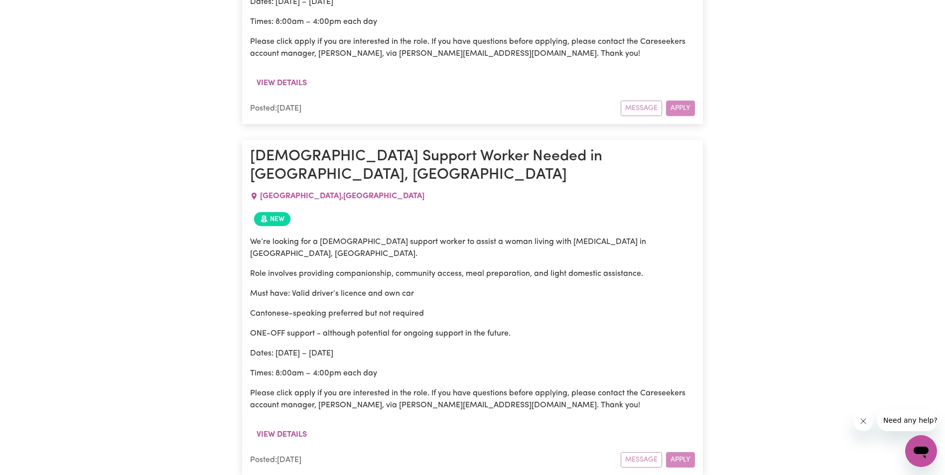
scroll to position [1634, 0]
